Goal: Task Accomplishment & Management: Use online tool/utility

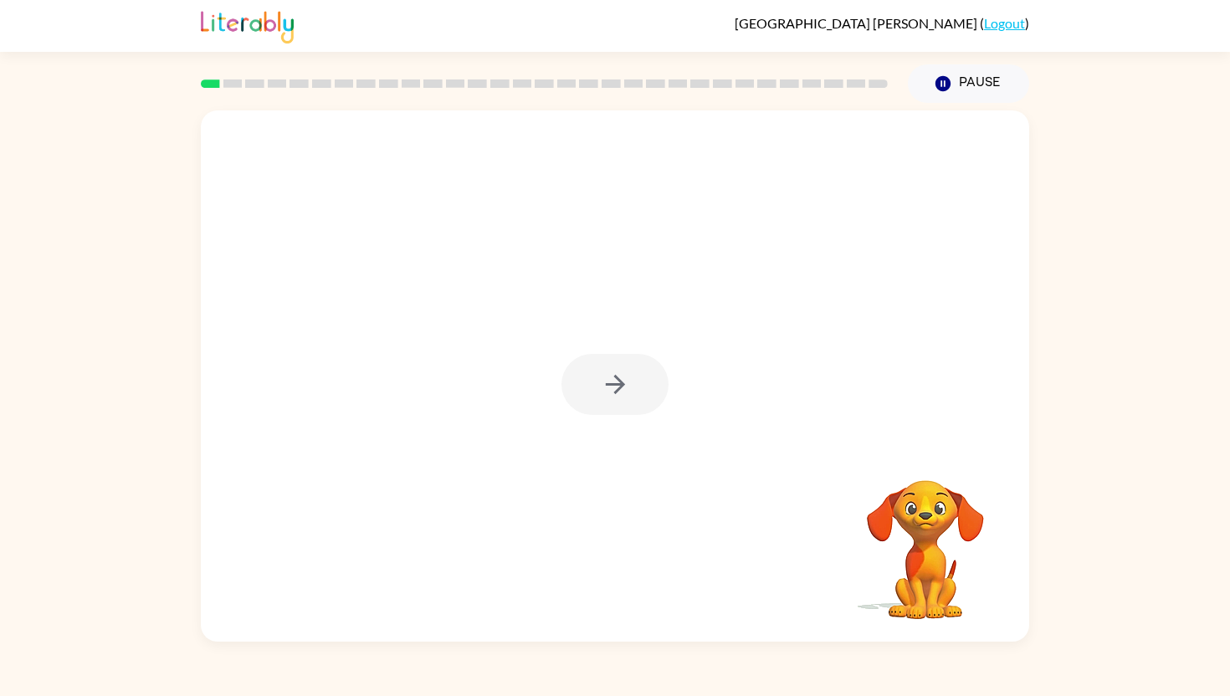
click at [626, 386] on div at bounding box center [614, 384] width 107 height 61
click at [616, 393] on icon "button" at bounding box center [615, 384] width 29 height 29
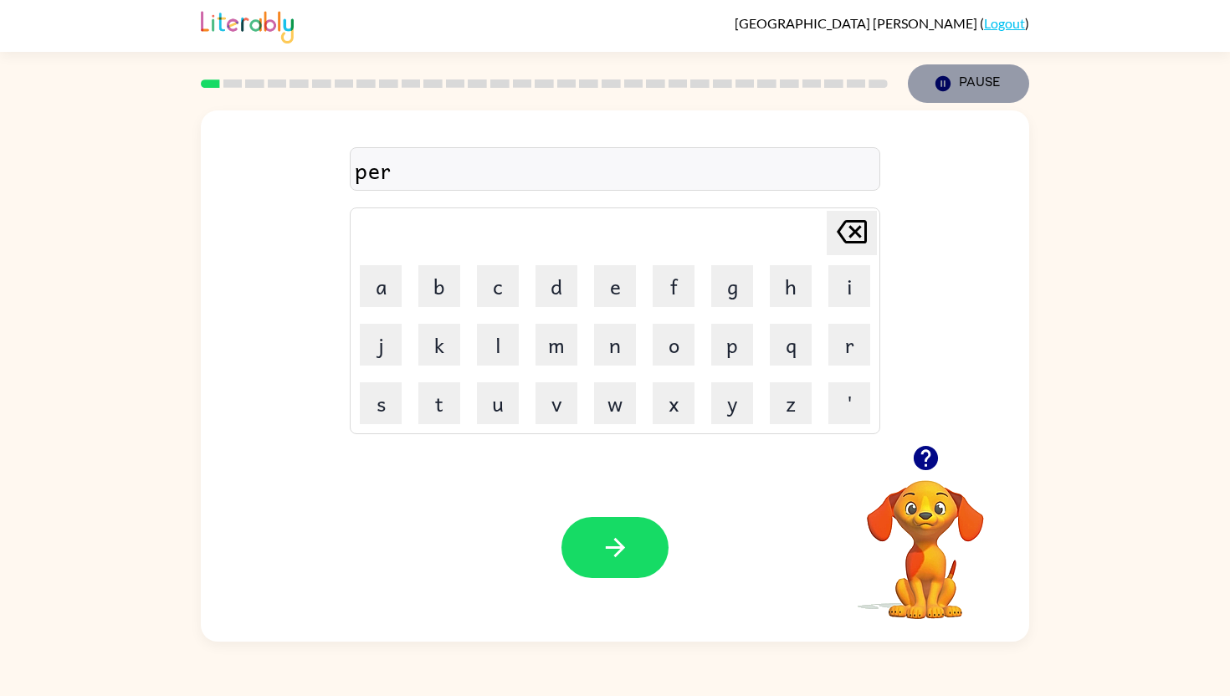
click at [942, 76] on icon "button" at bounding box center [942, 83] width 15 height 15
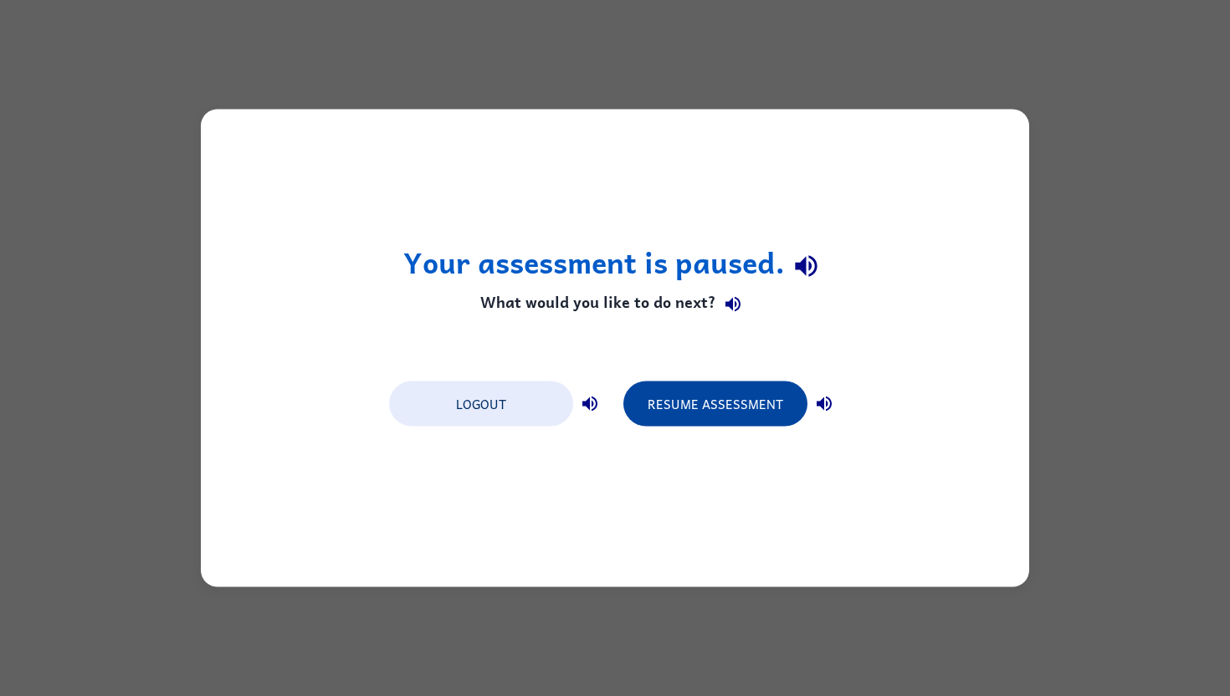
click at [677, 407] on button "Resume Assessment" at bounding box center [715, 403] width 184 height 45
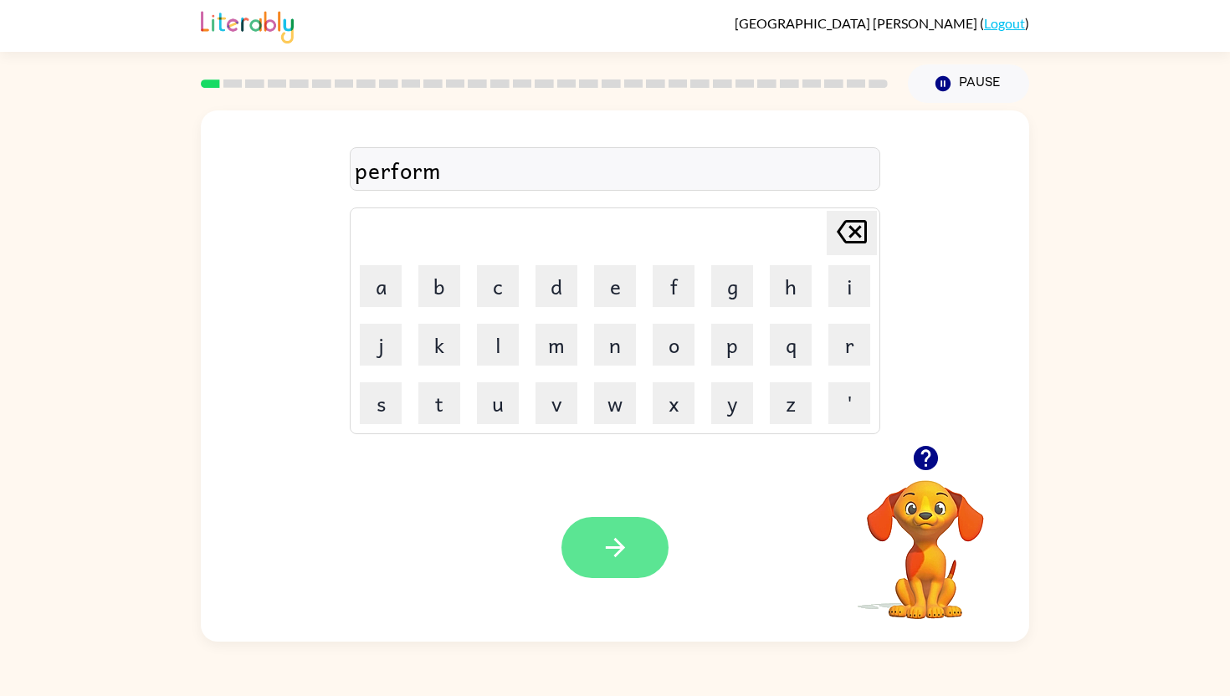
click at [621, 542] on icon "button" at bounding box center [615, 547] width 29 height 29
click at [614, 542] on icon "button" at bounding box center [615, 547] width 29 height 29
click at [624, 535] on icon "button" at bounding box center [615, 547] width 29 height 29
click at [923, 470] on icon "button" at bounding box center [925, 457] width 29 height 29
click at [581, 552] on button "button" at bounding box center [614, 547] width 107 height 61
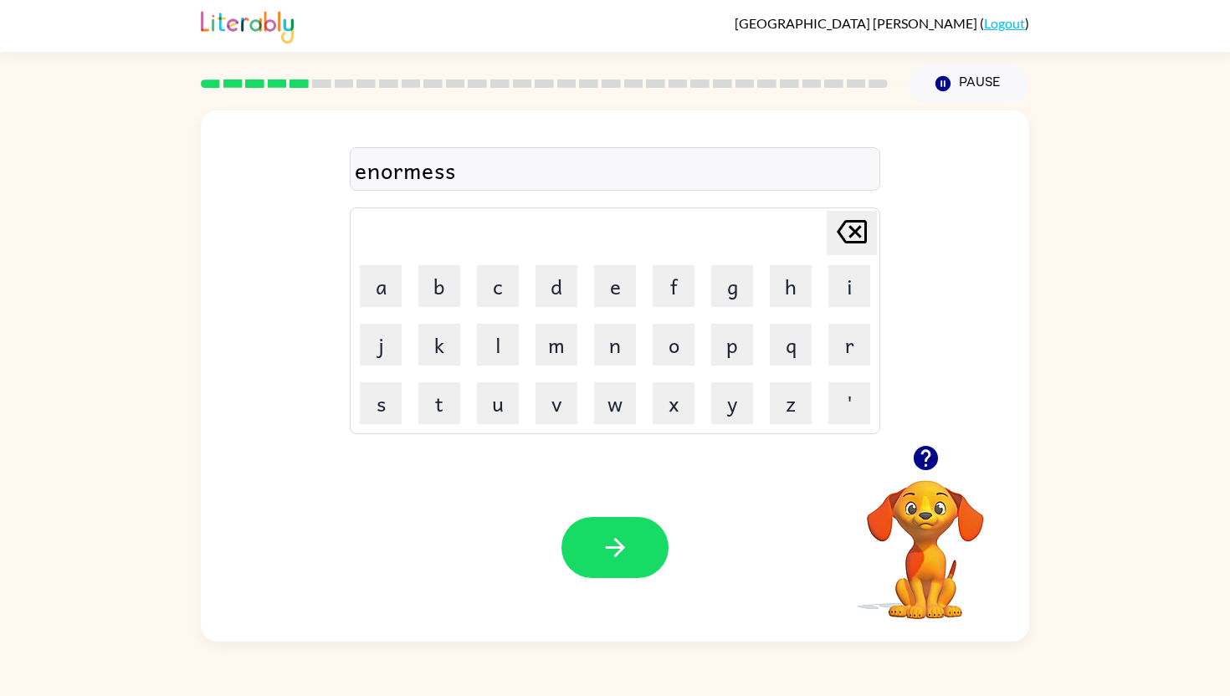
click at [370, 171] on div "enormess" at bounding box center [615, 169] width 520 height 35
click at [372, 176] on div "enormess" at bounding box center [615, 169] width 520 height 35
drag, startPoint x: 443, startPoint y: 176, endPoint x: 498, endPoint y: 141, distance: 65.2
click at [497, 142] on div "enormess Delete Delete last character input a b c d e f g h i j k l m n o p q r…" at bounding box center [615, 278] width 530 height 312
click at [498, 141] on div "enormess Delete Delete last character input a b c d e f g h i j k l m n o p q r…" at bounding box center [615, 278] width 530 height 312
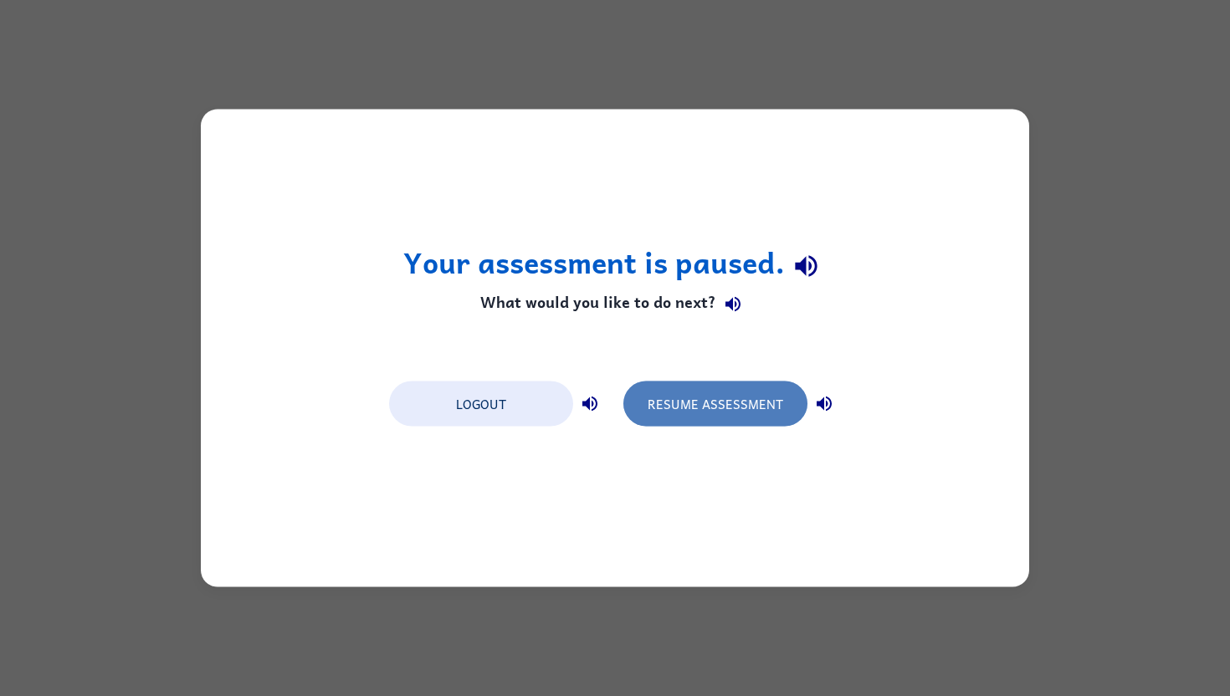
click at [712, 402] on button "Resume Assessment" at bounding box center [715, 403] width 184 height 45
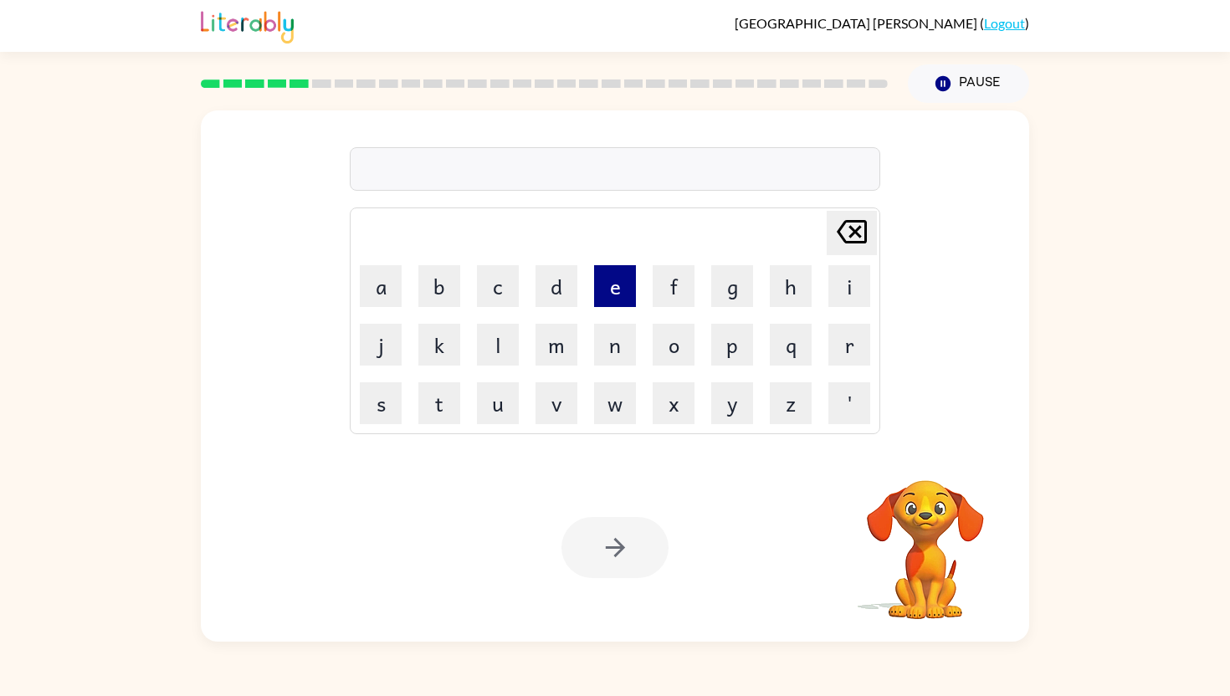
click at [615, 300] on button "e" at bounding box center [615, 286] width 42 height 42
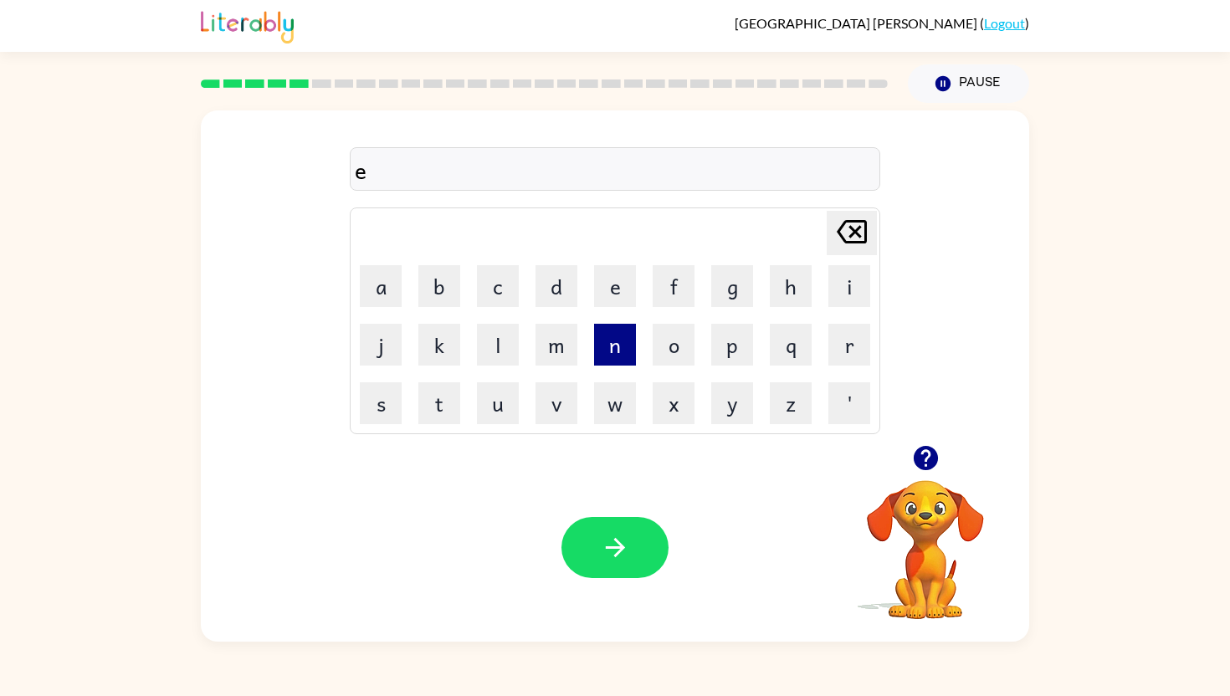
click at [621, 355] on button "n" at bounding box center [615, 345] width 42 height 42
click at [390, 294] on button "a" at bounding box center [381, 286] width 42 height 42
click at [560, 350] on button "m" at bounding box center [556, 345] width 42 height 42
click at [658, 345] on button "o" at bounding box center [673, 345] width 42 height 42
type button "o"
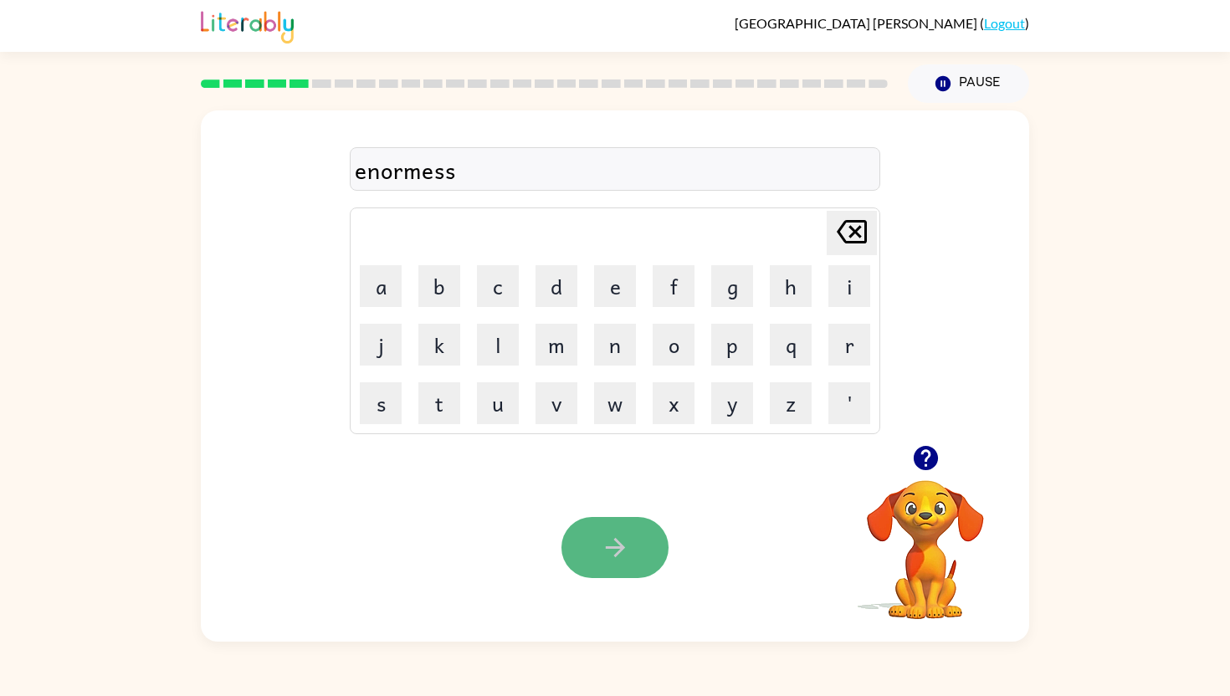
click at [579, 541] on button "button" at bounding box center [614, 547] width 107 height 61
click at [601, 560] on icon "button" at bounding box center [615, 547] width 29 height 29
click at [588, 530] on button "button" at bounding box center [614, 547] width 107 height 61
click at [602, 565] on button "button" at bounding box center [614, 547] width 107 height 61
click at [628, 545] on icon "button" at bounding box center [615, 547] width 29 height 29
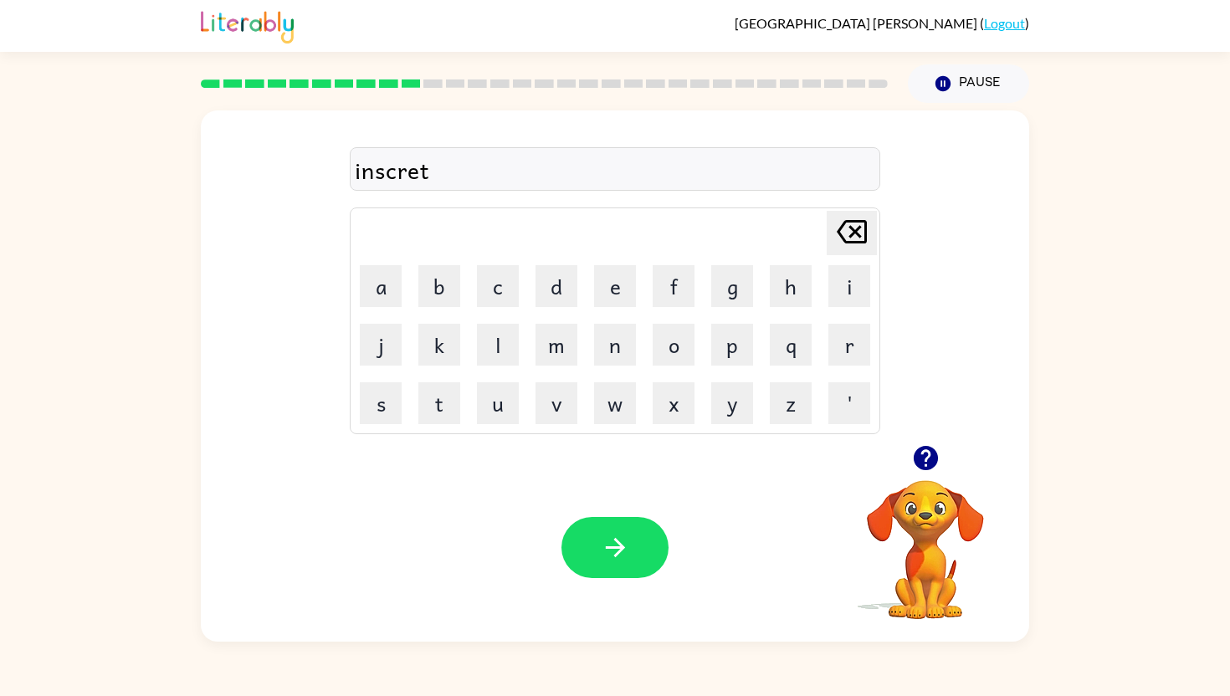
click at [398, 179] on div "inscret" at bounding box center [615, 169] width 520 height 35
click at [400, 171] on div "inscret" at bounding box center [615, 169] width 520 height 35
click at [431, 171] on div "inscret" at bounding box center [615, 169] width 520 height 35
click at [431, 167] on div "inscret" at bounding box center [615, 169] width 520 height 35
click at [421, 167] on div "inscret" at bounding box center [615, 169] width 520 height 35
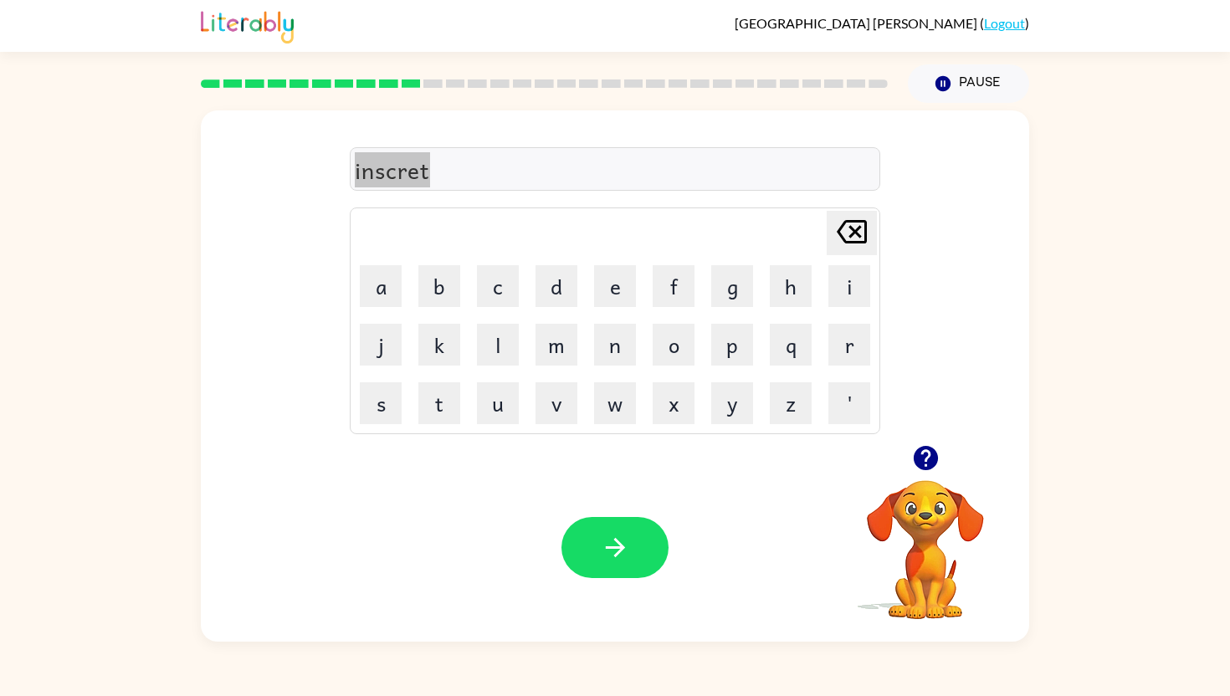
drag, startPoint x: 421, startPoint y: 167, endPoint x: 435, endPoint y: 176, distance: 16.5
click at [0, 171] on html "[PERSON_NAME] ( Logout ) Pause Pause inscret Delete Delete last character input…" at bounding box center [615, 348] width 1230 height 696
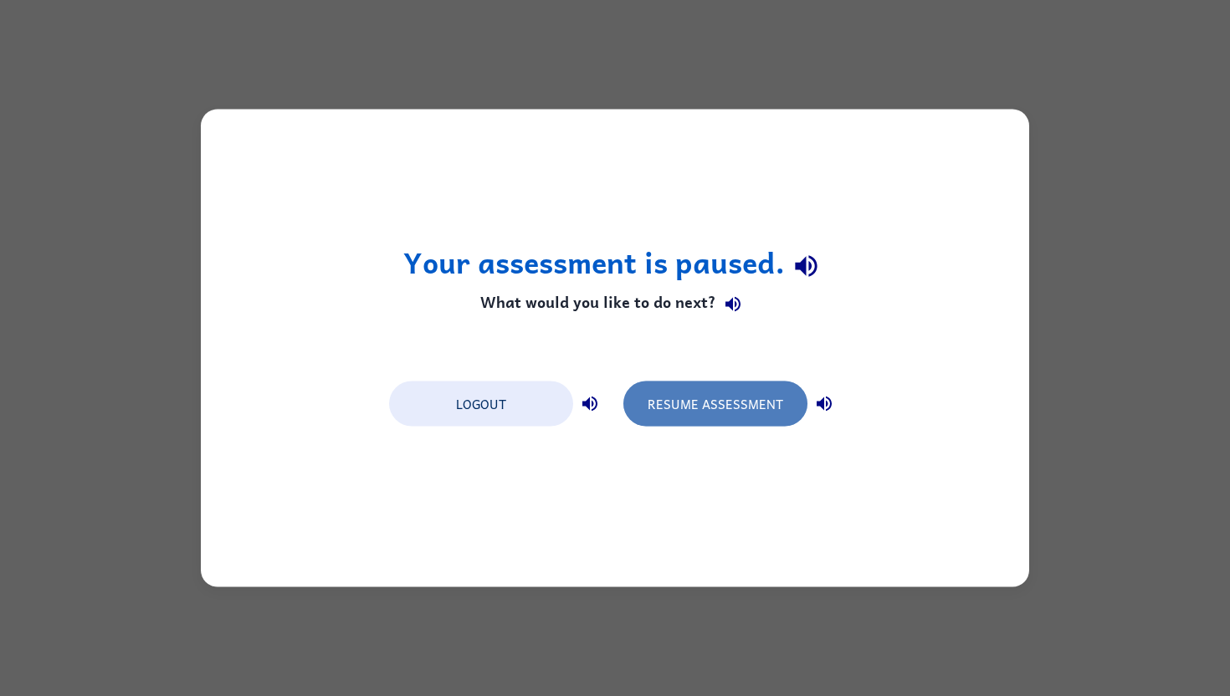
click at [698, 398] on button "Resume Assessment" at bounding box center [715, 403] width 184 height 45
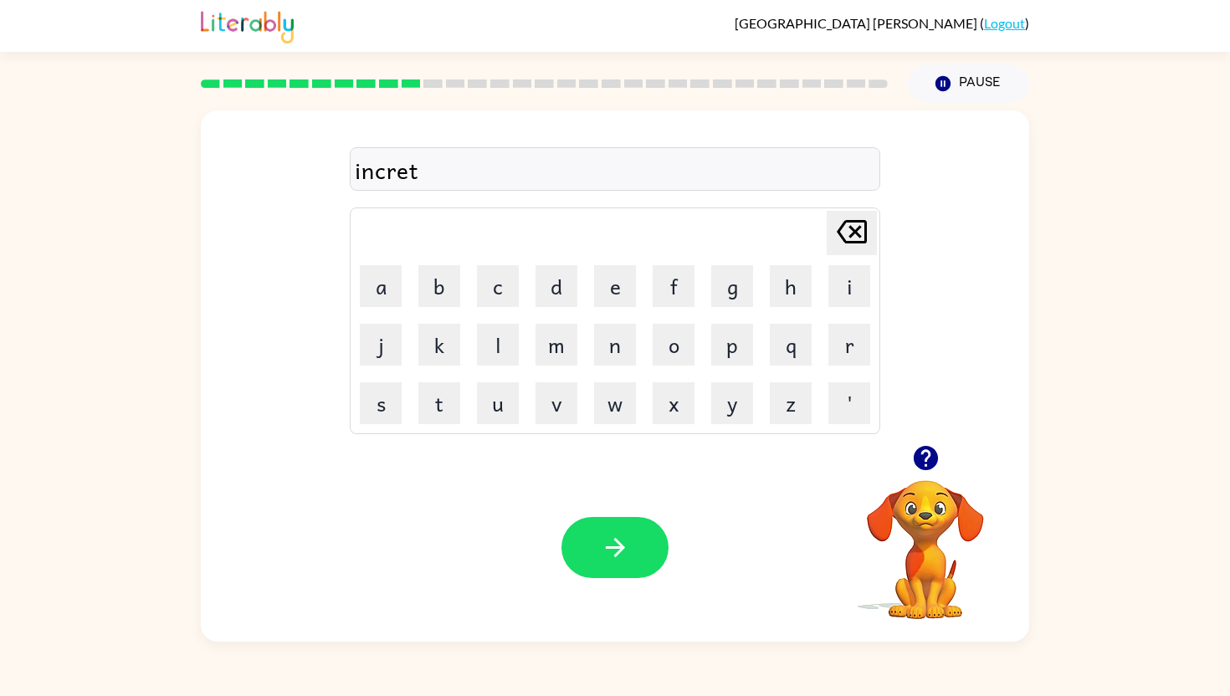
click at [444, 172] on div "incret" at bounding box center [615, 169] width 520 height 35
click at [444, 173] on div "incret" at bounding box center [615, 169] width 520 height 35
click at [421, 170] on div "incret" at bounding box center [615, 169] width 520 height 35
drag, startPoint x: 421, startPoint y: 169, endPoint x: 410, endPoint y: 159, distance: 14.8
click at [410, 159] on div "incret" at bounding box center [615, 169] width 520 height 35
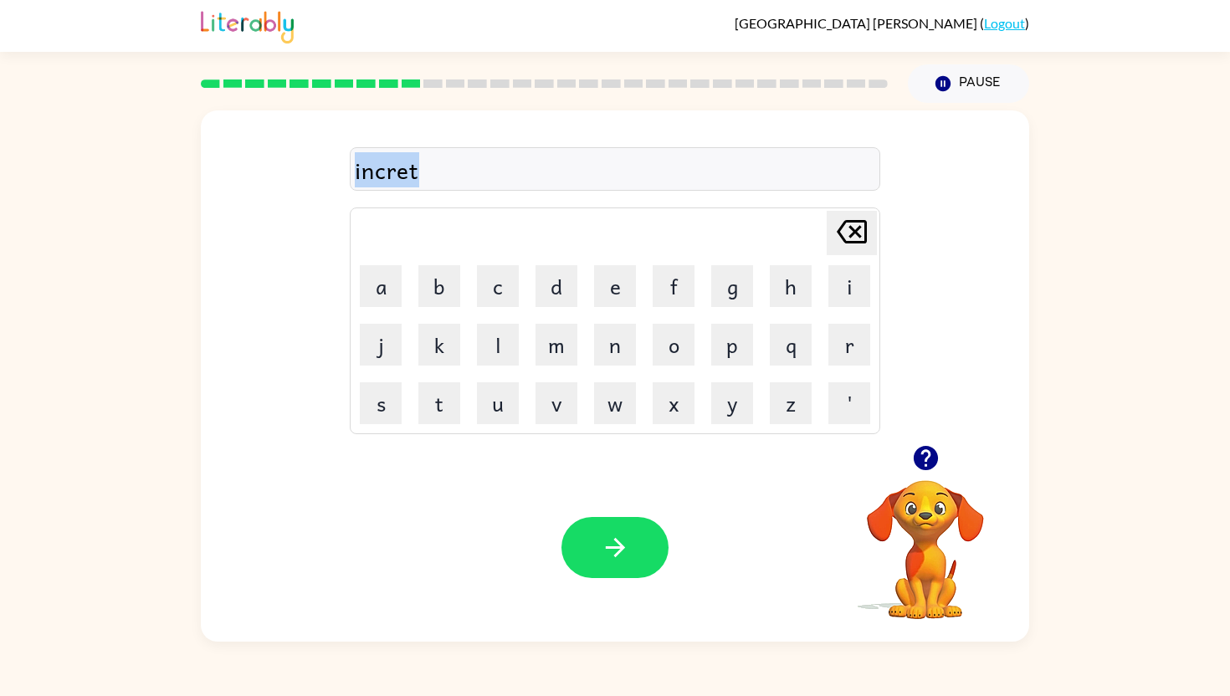
drag, startPoint x: 411, startPoint y: 156, endPoint x: 400, endPoint y: 186, distance: 32.0
click at [411, 192] on div "incret [PERSON_NAME] last character input a b c d e f g h i j k l m n o p q r s…" at bounding box center [615, 278] width 530 height 312
drag, startPoint x: 400, startPoint y: 186, endPoint x: 391, endPoint y: 183, distance: 8.7
click at [399, 185] on div "incret" at bounding box center [615, 169] width 520 height 35
click at [391, 183] on div "incret" at bounding box center [615, 169] width 520 height 35
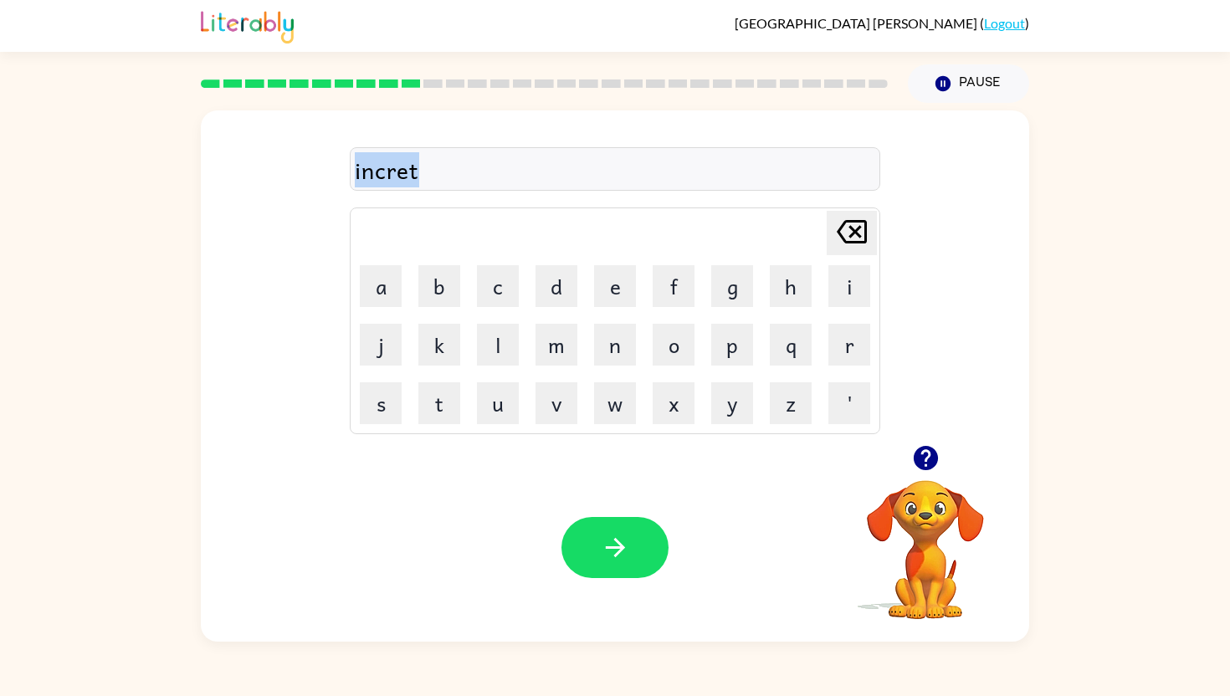
click at [391, 183] on div "incret" at bounding box center [615, 169] width 520 height 35
drag, startPoint x: 428, startPoint y: 154, endPoint x: 376, endPoint y: 166, distance: 54.2
click at [376, 166] on div "incret" at bounding box center [615, 169] width 520 height 35
drag, startPoint x: 376, startPoint y: 171, endPoint x: 341, endPoint y: 156, distance: 37.9
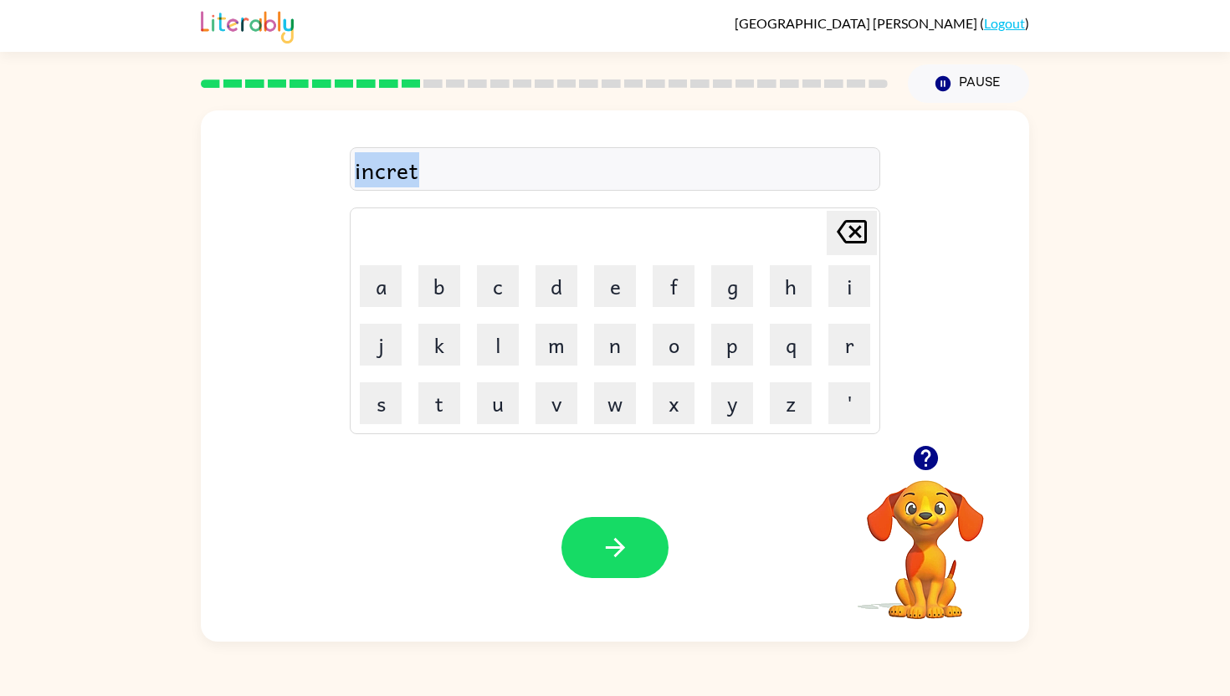
click at [342, 159] on div "incret [PERSON_NAME] last character input a b c d e f g h i j k l m n o p q r s…" at bounding box center [615, 277] width 828 height 335
click at [360, 170] on div "incret" at bounding box center [615, 169] width 520 height 35
click at [366, 175] on div "incret" at bounding box center [615, 169] width 520 height 35
click at [363, 174] on div "incret" at bounding box center [615, 169] width 520 height 35
drag, startPoint x: 363, startPoint y: 174, endPoint x: 376, endPoint y: 172, distance: 12.7
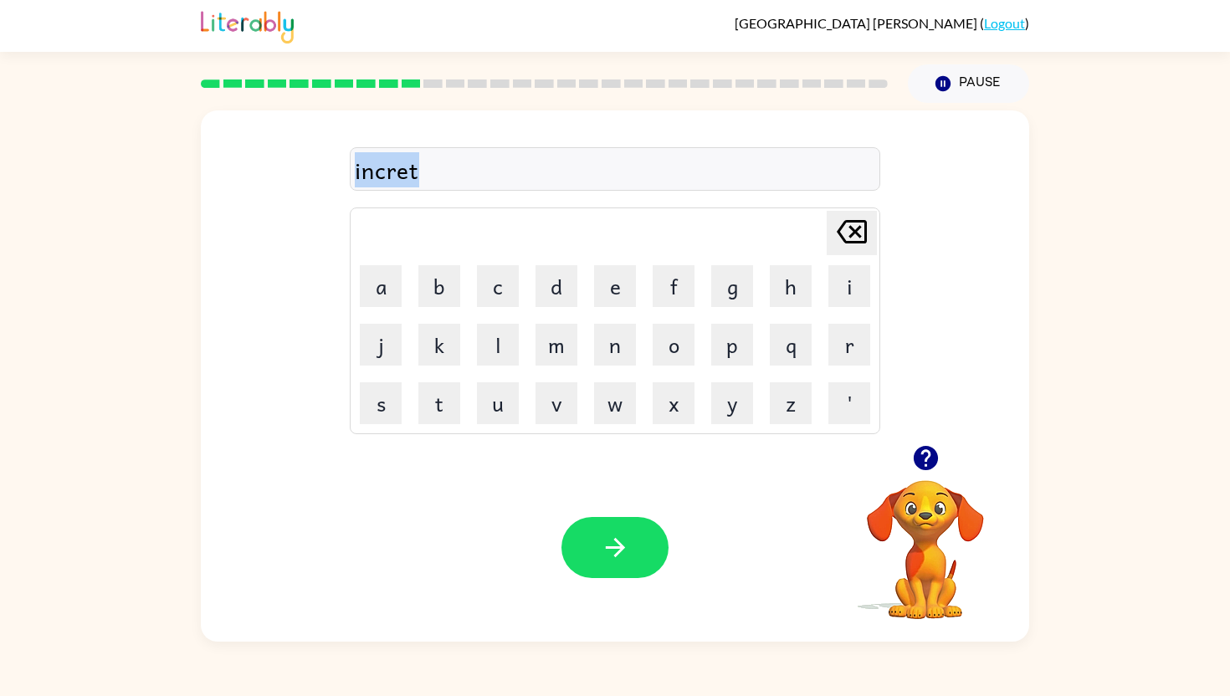
click at [379, 174] on div "incret" at bounding box center [615, 169] width 520 height 35
drag, startPoint x: 378, startPoint y: 176, endPoint x: 399, endPoint y: 176, distance: 20.9
click at [404, 176] on div "incret" at bounding box center [615, 169] width 520 height 35
drag, startPoint x: 397, startPoint y: 176, endPoint x: 694, endPoint y: 355, distance: 347.1
drag, startPoint x: 718, startPoint y: 354, endPoint x: 580, endPoint y: 186, distance: 217.5
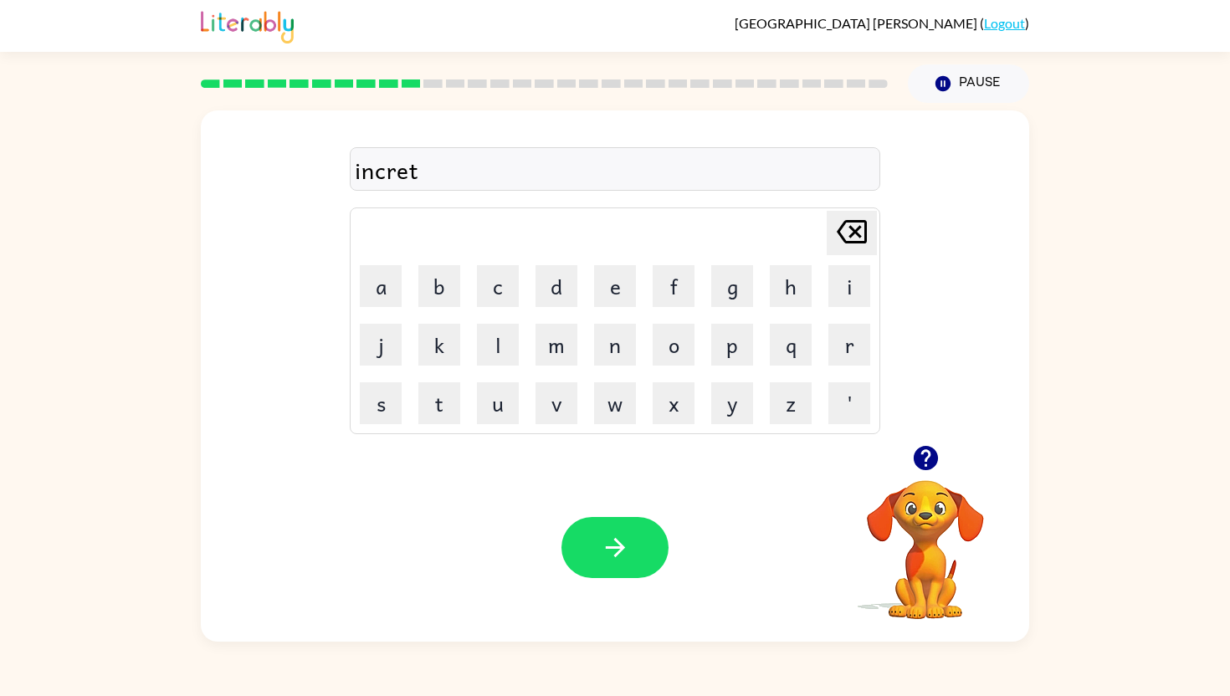
click at [580, 186] on div "incret [PERSON_NAME] last character input a b c d e f g h i j k l m n o p q r s…" at bounding box center [615, 278] width 530 height 312
click at [367, 171] on div "incret" at bounding box center [615, 169] width 520 height 35
click at [376, 169] on div "incret" at bounding box center [615, 169] width 520 height 35
click at [383, 175] on div "incret" at bounding box center [615, 169] width 520 height 35
drag, startPoint x: 433, startPoint y: 176, endPoint x: 390, endPoint y: 166, distance: 44.5
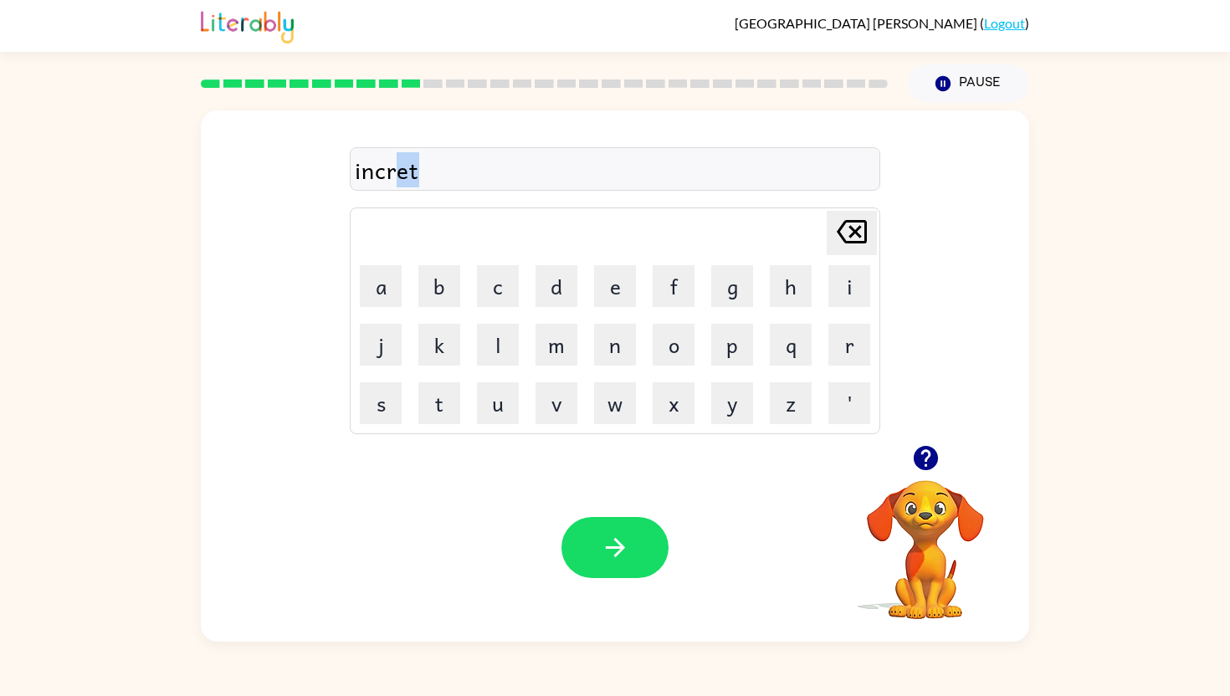
click at [390, 166] on div "incret" at bounding box center [615, 169] width 520 height 35
click at [397, 176] on div "inscrit" at bounding box center [615, 169] width 520 height 35
click at [640, 560] on button "button" at bounding box center [614, 547] width 107 height 61
click at [626, 555] on icon "button" at bounding box center [615, 547] width 29 height 29
click at [598, 531] on button "button" at bounding box center [614, 547] width 107 height 61
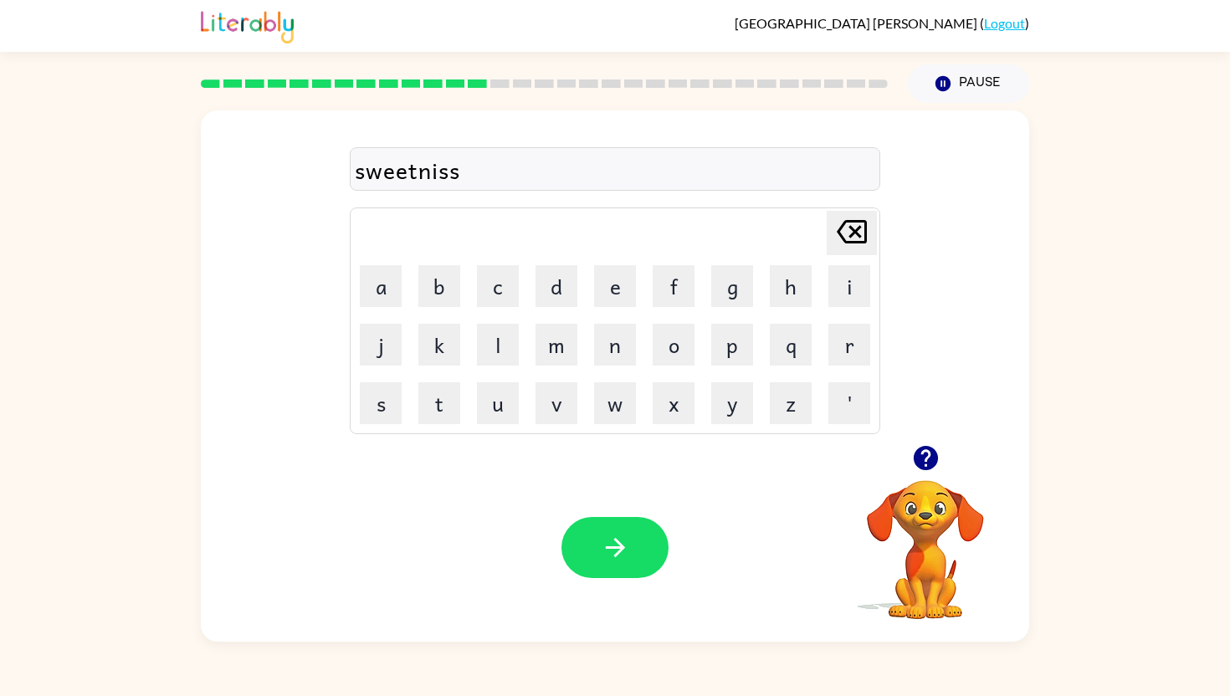
click at [463, 166] on div "sweetniss" at bounding box center [615, 169] width 520 height 35
click at [458, 172] on div "sweetniss" at bounding box center [615, 169] width 520 height 35
drag, startPoint x: 452, startPoint y: 171, endPoint x: 478, endPoint y: 171, distance: 25.1
click at [478, 171] on div "sweetniss" at bounding box center [615, 169] width 520 height 35
click at [448, 175] on div "sweetnis" at bounding box center [615, 169] width 520 height 35
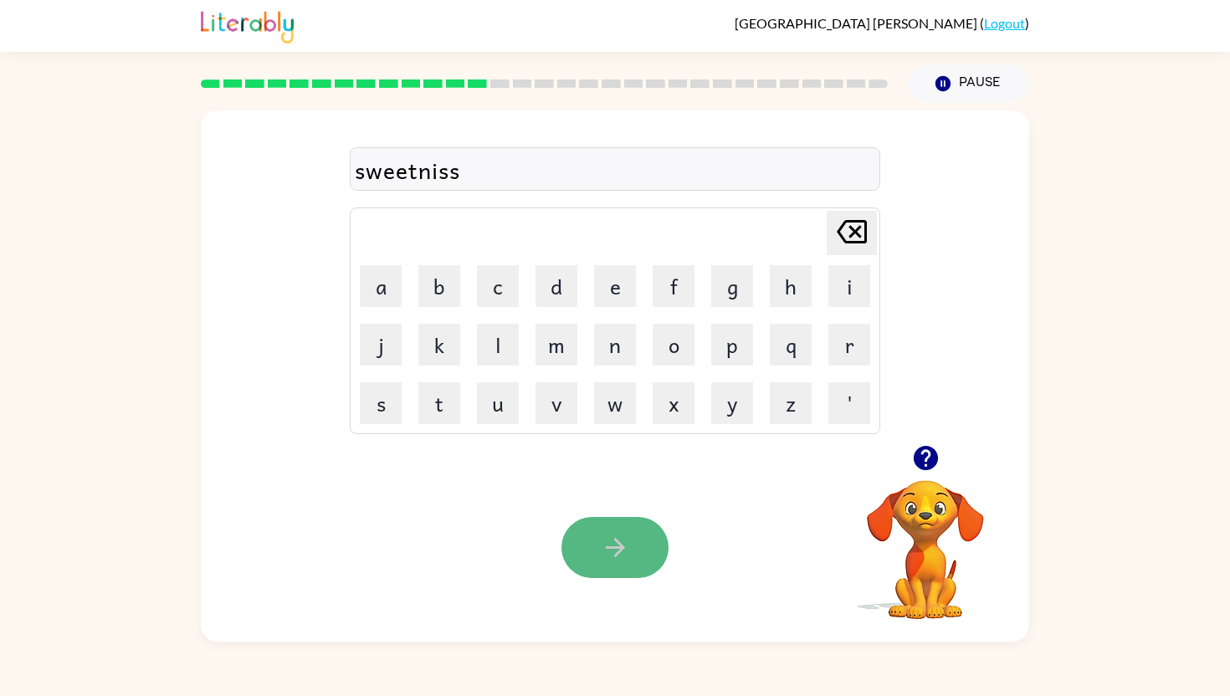
click at [604, 544] on icon "button" at bounding box center [615, 547] width 29 height 29
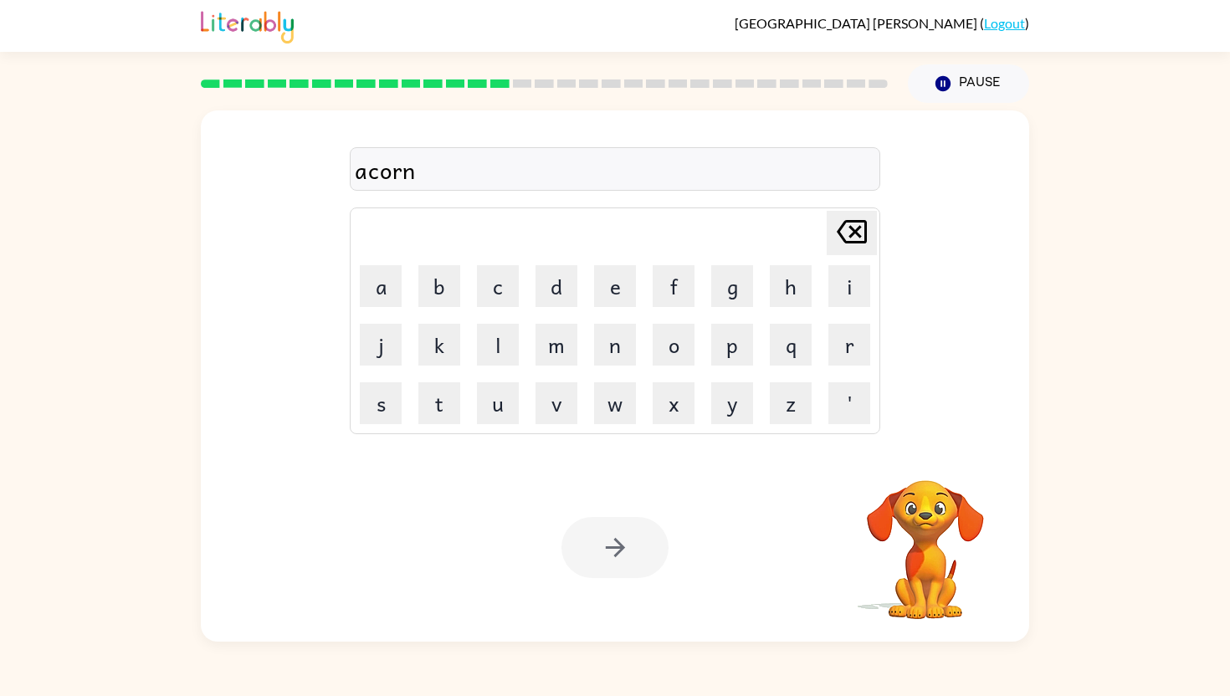
click at [613, 548] on div at bounding box center [614, 547] width 107 height 61
click at [622, 545] on icon "button" at bounding box center [615, 547] width 29 height 29
click at [597, 540] on button "button" at bounding box center [614, 547] width 107 height 61
click at [616, 559] on icon "button" at bounding box center [615, 547] width 29 height 29
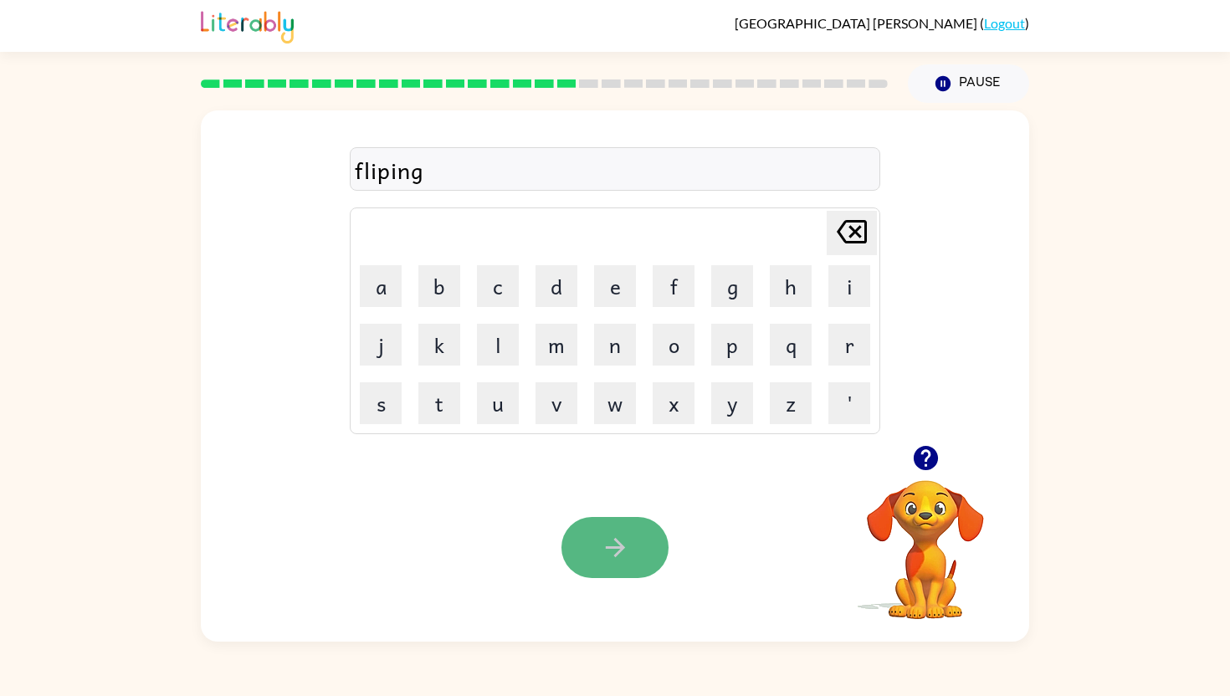
click at [626, 532] on button "button" at bounding box center [614, 547] width 107 height 61
click at [383, 175] on div "kicten" at bounding box center [615, 169] width 520 height 35
click at [383, 176] on div "kicten" at bounding box center [615, 169] width 520 height 35
click at [386, 186] on div "kicten" at bounding box center [615, 169] width 520 height 35
click at [386, 183] on div "kicten" at bounding box center [615, 169] width 520 height 35
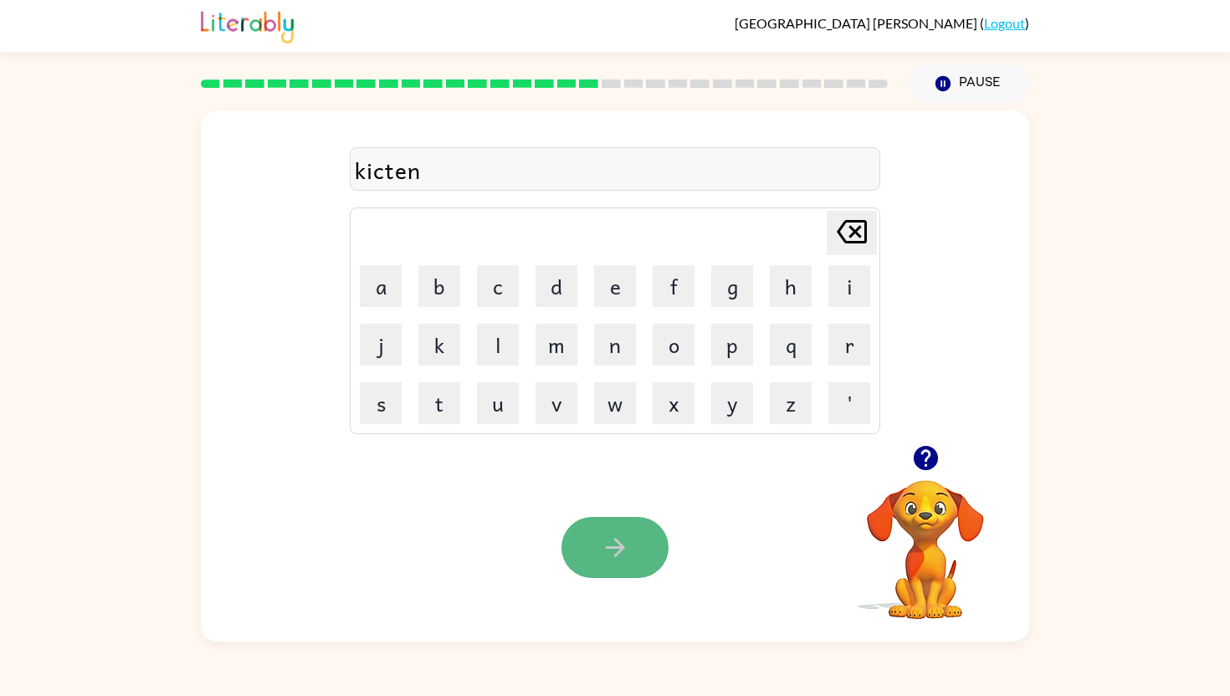
click at [637, 540] on button "button" at bounding box center [614, 547] width 107 height 61
click at [923, 453] on icon "button" at bounding box center [925, 458] width 24 height 24
drag, startPoint x: 923, startPoint y: 453, endPoint x: 872, endPoint y: 409, distance: 68.2
click at [920, 448] on div "wellow Delete Delete last character input a b c d e f g h i j k l m n o p q r s…" at bounding box center [615, 375] width 828 height 531
click at [618, 557] on icon "button" at bounding box center [615, 547] width 29 height 29
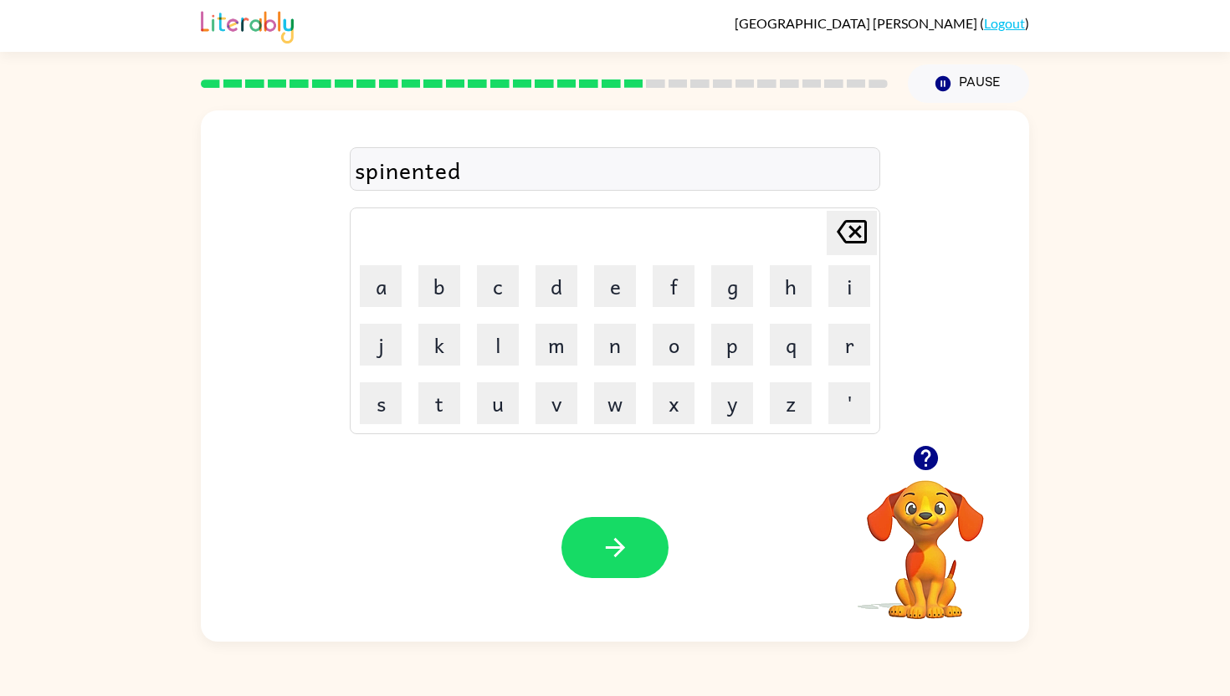
drag, startPoint x: 485, startPoint y: 181, endPoint x: 493, endPoint y: 163, distance: 20.2
click at [486, 180] on div "spinented" at bounding box center [615, 169] width 520 height 35
click at [459, 171] on div "spinented" at bounding box center [615, 169] width 520 height 35
click at [608, 524] on button "button" at bounding box center [614, 547] width 107 height 61
click at [621, 544] on icon "button" at bounding box center [614, 547] width 19 height 19
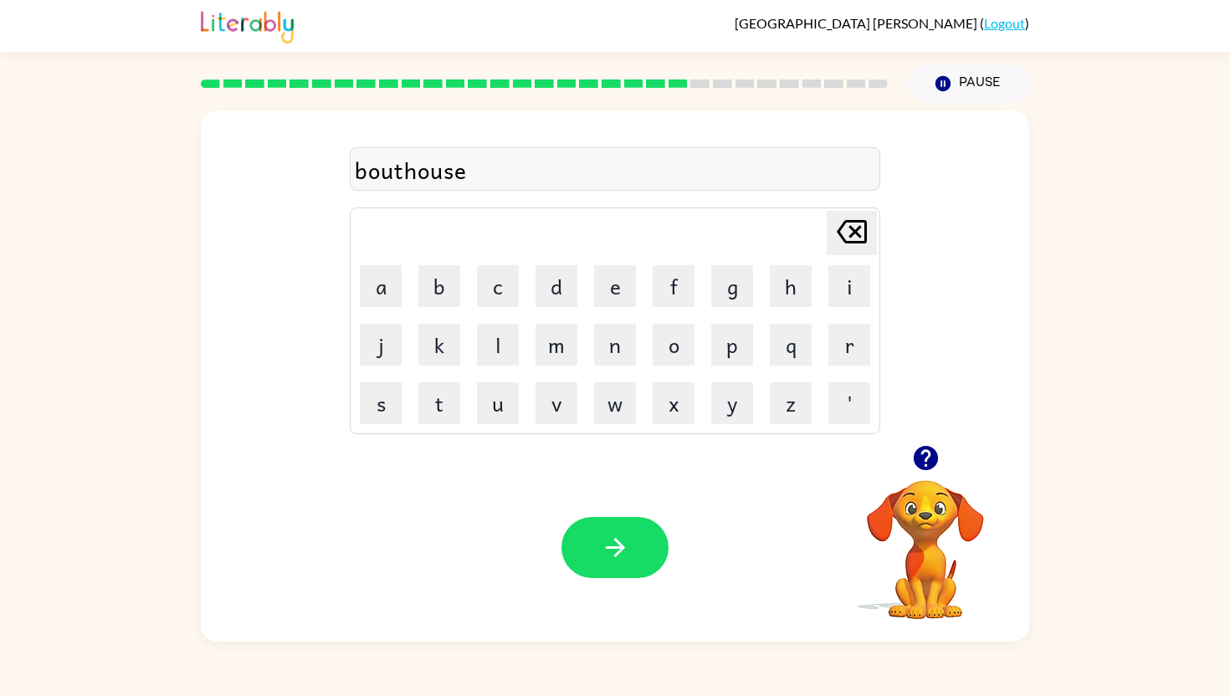
click at [399, 172] on div "bouthouse" at bounding box center [615, 169] width 520 height 35
click at [390, 174] on div "bouthouse" at bounding box center [615, 169] width 520 height 35
click at [390, 173] on div "bouthouse" at bounding box center [615, 169] width 520 height 35
click at [459, 164] on div "bouthouse" at bounding box center [615, 169] width 520 height 35
click at [467, 175] on div "bouthouse" at bounding box center [615, 169] width 520 height 35
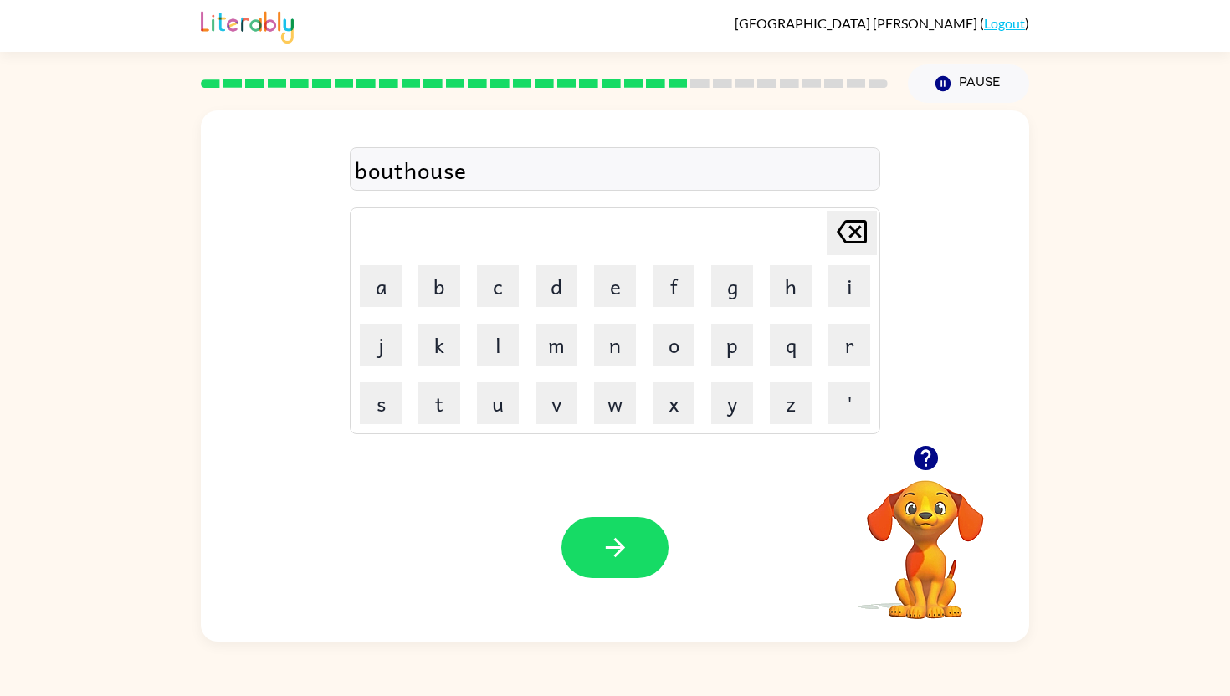
click at [467, 166] on div "bouthouse" at bounding box center [615, 169] width 520 height 35
click at [470, 171] on div "bouthouse" at bounding box center [615, 169] width 520 height 35
click at [398, 171] on div "botehouse" at bounding box center [615, 169] width 520 height 35
click at [415, 178] on div "botehouse" at bounding box center [615, 169] width 520 height 35
click at [473, 171] on div "botehouse" at bounding box center [615, 169] width 520 height 35
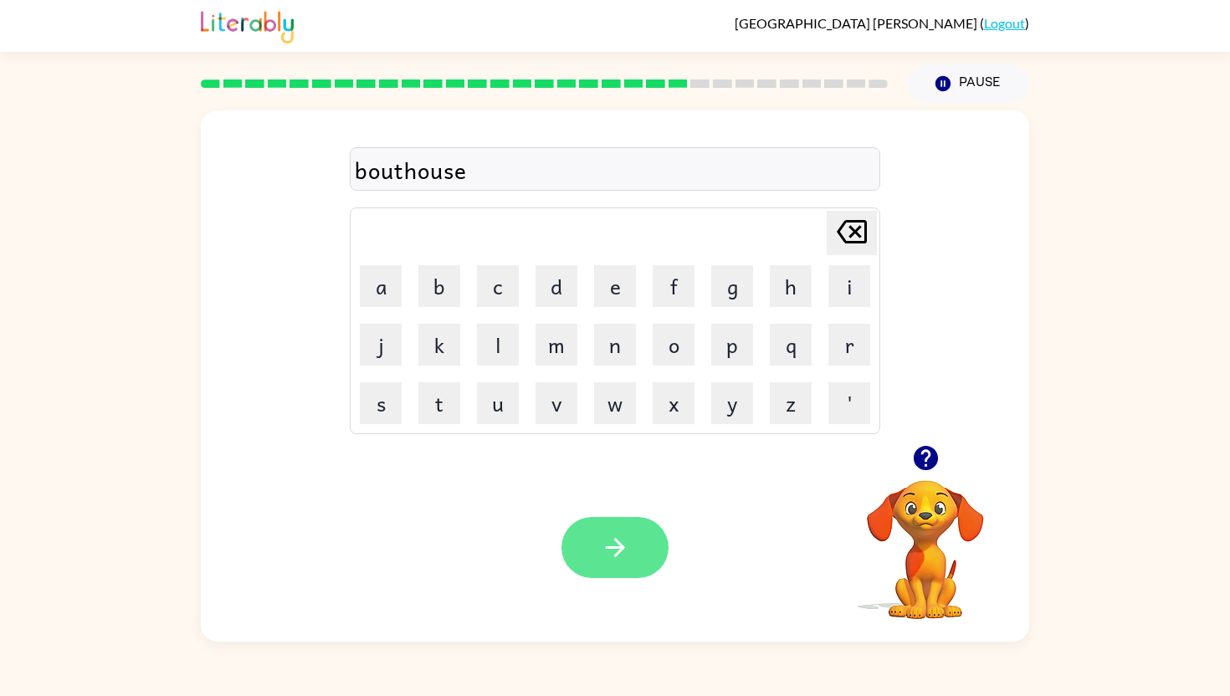
click at [611, 542] on icon "button" at bounding box center [615, 547] width 29 height 29
click at [611, 565] on div at bounding box center [614, 547] width 107 height 61
click at [610, 556] on icon "button" at bounding box center [615, 547] width 29 height 29
click at [617, 557] on icon "button" at bounding box center [615, 547] width 29 height 29
click at [632, 542] on button "button" at bounding box center [614, 547] width 107 height 61
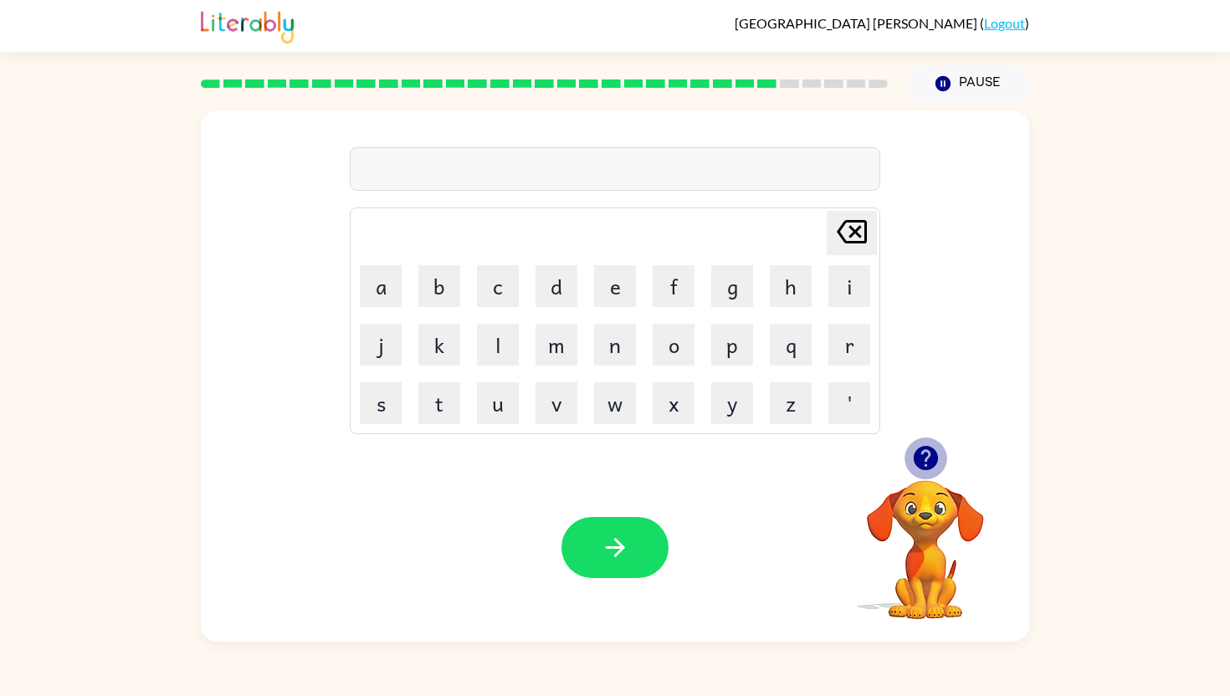
click at [933, 471] on icon "button" at bounding box center [925, 457] width 29 height 29
click at [576, 561] on button "button" at bounding box center [614, 547] width 107 height 61
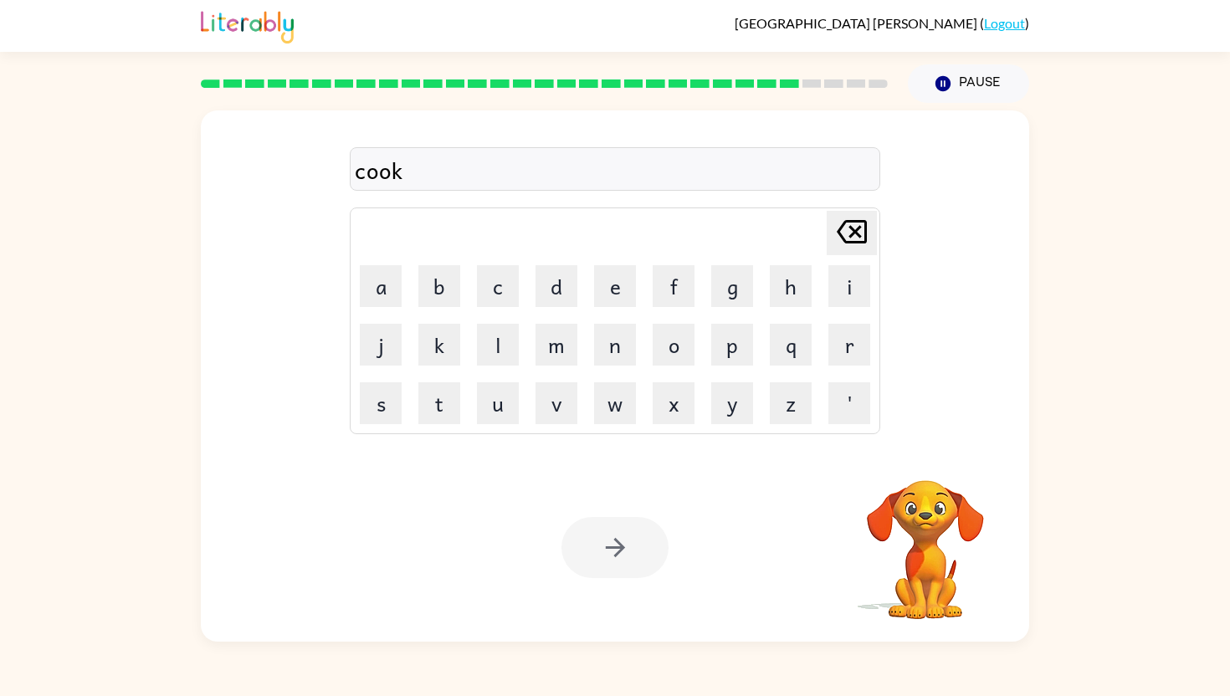
click at [607, 550] on div at bounding box center [614, 547] width 107 height 61
click at [611, 552] on icon "button" at bounding box center [615, 547] width 29 height 29
click at [613, 552] on icon "button" at bounding box center [615, 547] width 29 height 29
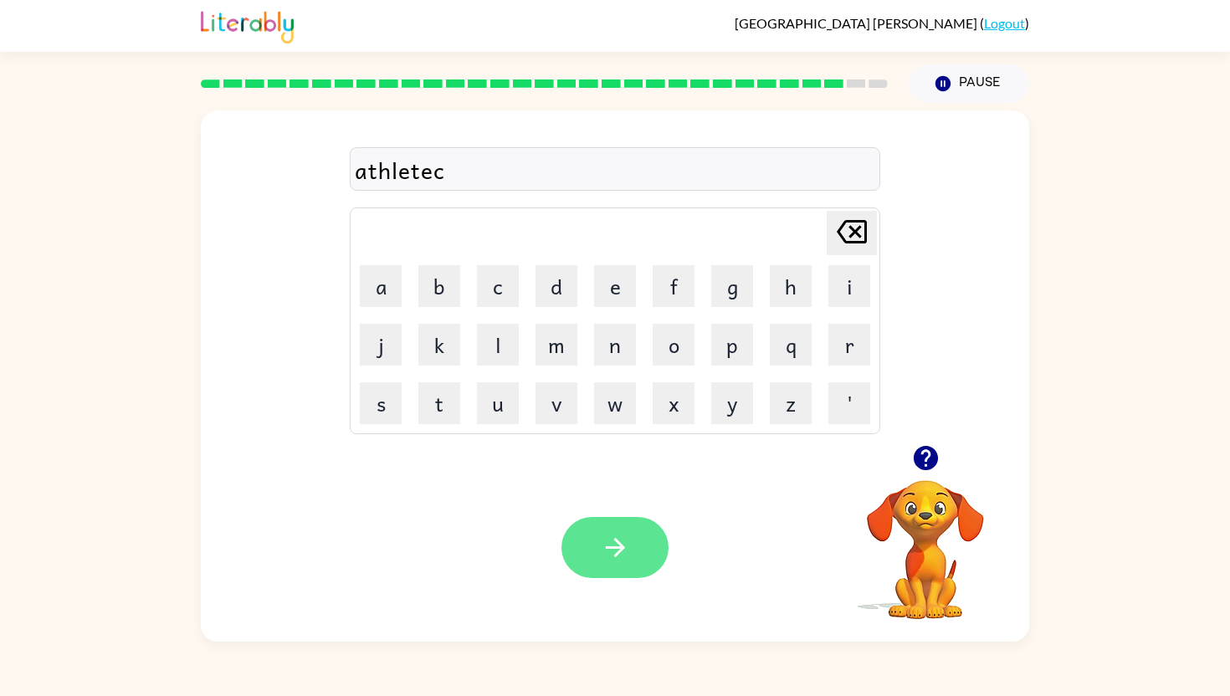
click at [624, 549] on icon "button" at bounding box center [615, 547] width 29 height 29
click at [610, 562] on icon "button" at bounding box center [615, 547] width 29 height 29
